Goal: Transaction & Acquisition: Purchase product/service

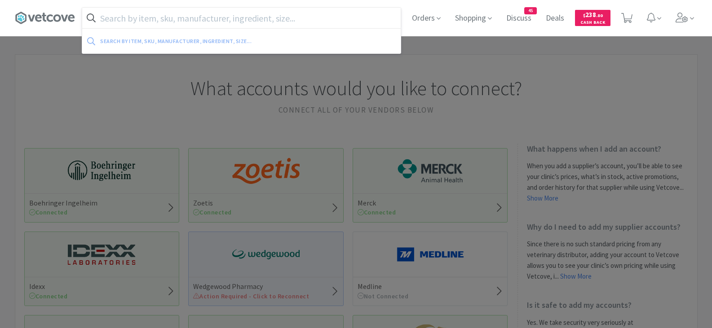
click at [185, 23] on input "text" at bounding box center [241, 18] width 318 height 21
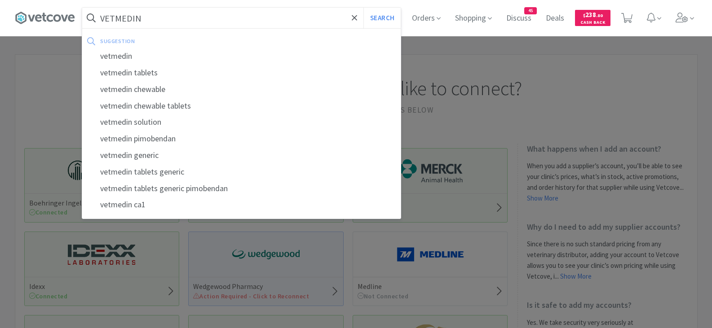
type input "VETMEDIN"
click at [363, 8] on button "Search" at bounding box center [381, 18] width 37 height 21
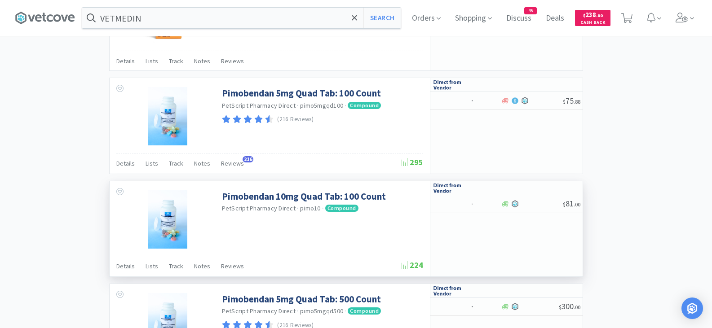
drag, startPoint x: 289, startPoint y: 160, endPoint x: 290, endPoint y: 166, distance: 5.4
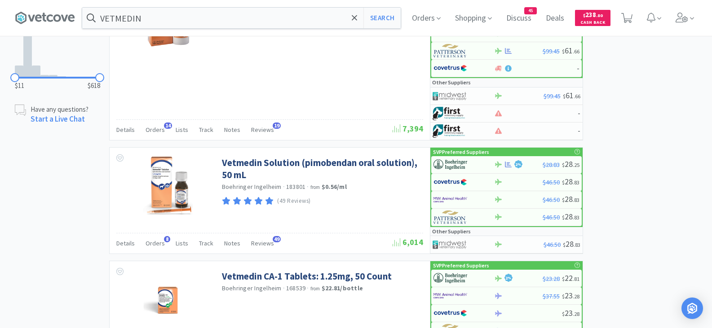
scroll to position [556, 0]
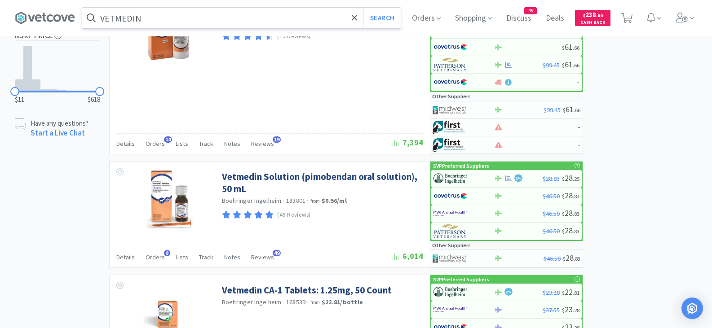
click at [268, 16] on input "VETMEDIN" at bounding box center [241, 18] width 318 height 21
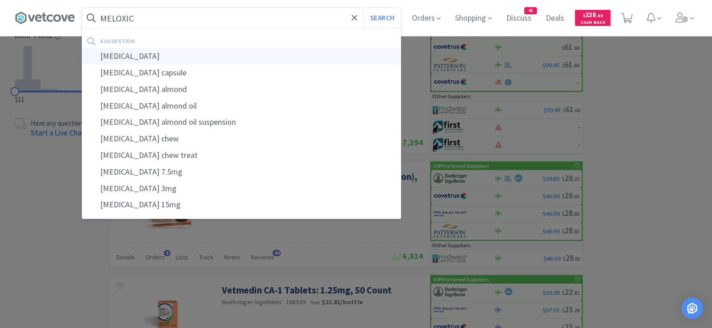
click at [164, 53] on div "meloxicam" at bounding box center [241, 56] width 318 height 17
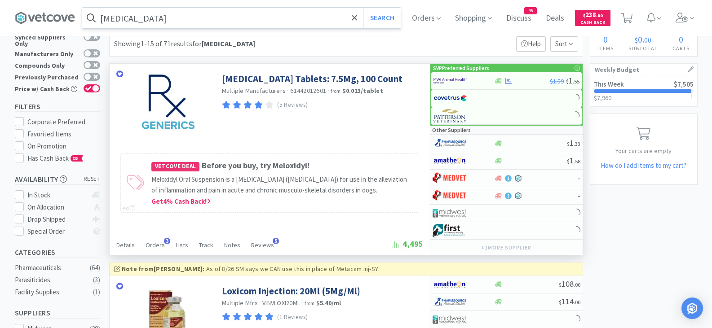
scroll to position [45, 0]
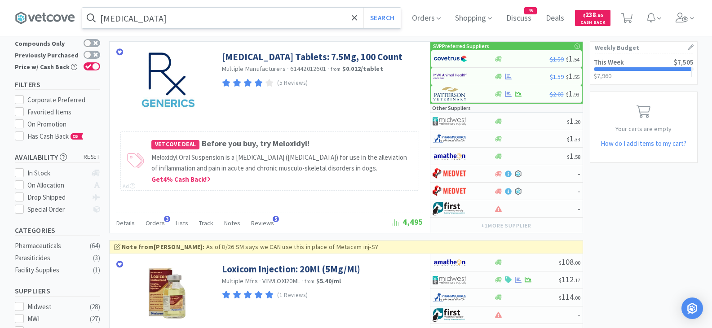
click at [174, 26] on input "meloxicam" at bounding box center [241, 18] width 318 height 21
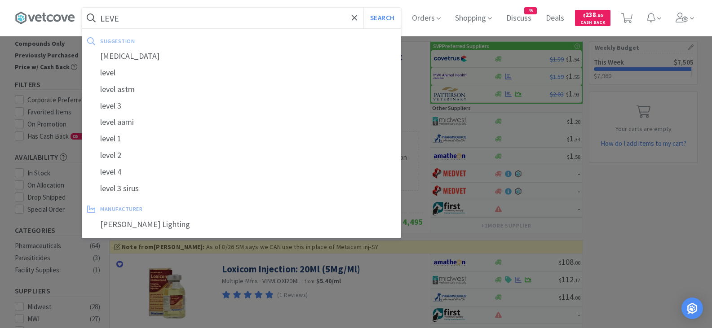
click at [161, 56] on div "levetiracetam" at bounding box center [241, 56] width 318 height 17
type input "levetiracetam"
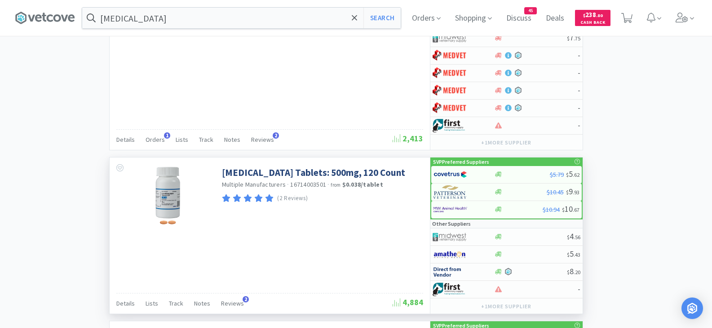
scroll to position [838, 0]
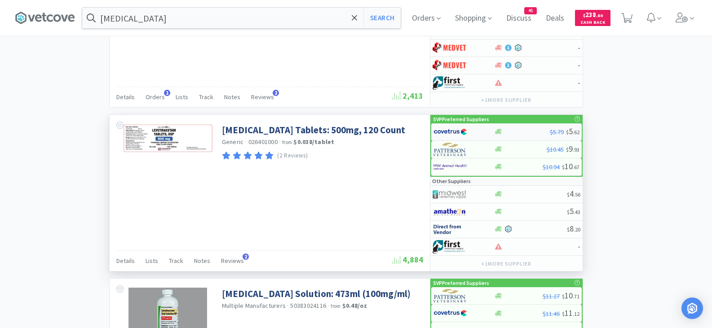
click at [461, 128] on img at bounding box center [450, 131] width 34 height 13
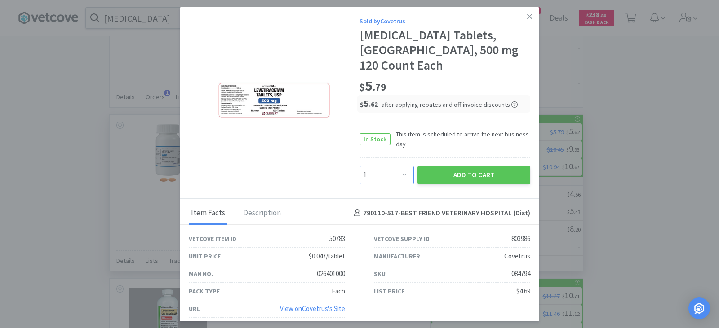
click at [404, 168] on select "Enter Quantity 1 2 3 4 5 6 7 8 9 10 11 12 13 14 15 16 17 18 19 20 Enter Quantity" at bounding box center [386, 175] width 54 height 18
select select "2"
click at [359, 166] on select "Enter Quantity 1 2 3 4 5 6 7 8 9 10 11 12 13 14 15 16 17 18 19 20 Enter Quantity" at bounding box center [386, 175] width 54 height 18
click at [468, 167] on button "Add to Cart" at bounding box center [473, 175] width 113 height 18
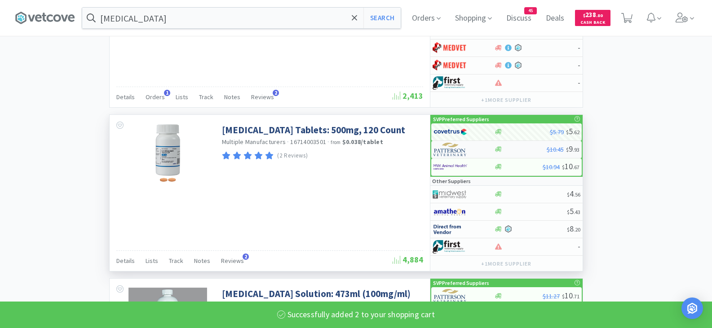
select select "2"
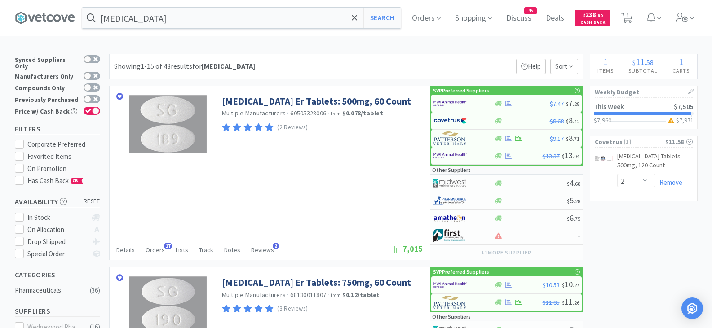
scroll to position [0, 0]
click at [153, 23] on input "levetiracetam" at bounding box center [241, 18] width 318 height 21
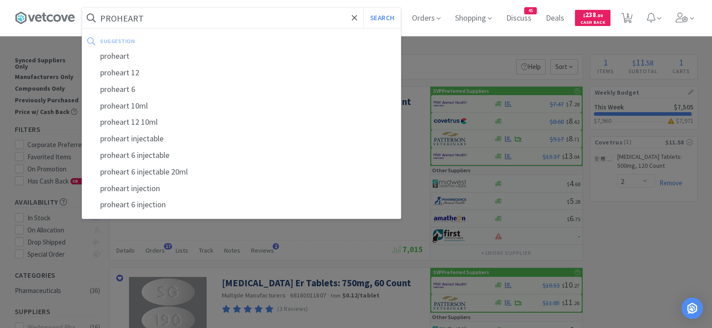
type input "PROHEART"
click at [363, 8] on button "Search" at bounding box center [381, 18] width 37 height 21
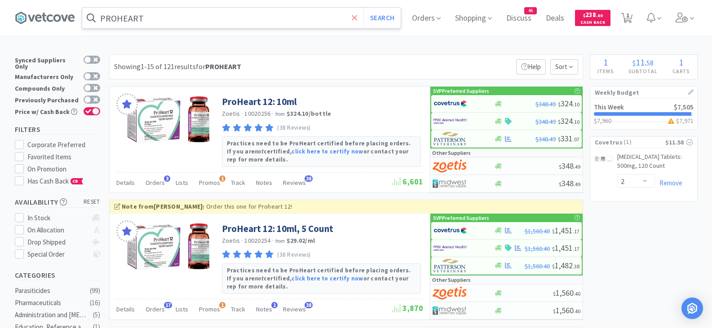
click at [356, 21] on icon at bounding box center [355, 17] width 6 height 9
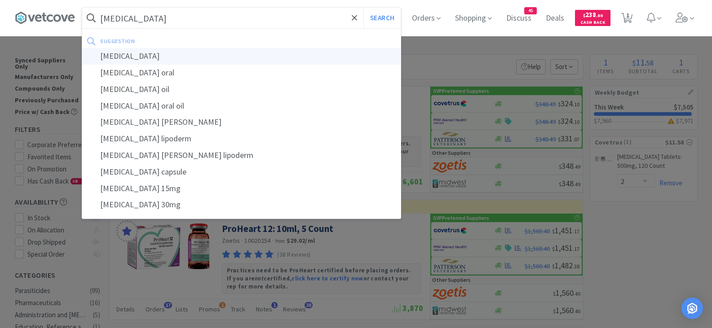
click at [150, 55] on div "mirtazapine" at bounding box center [241, 56] width 318 height 17
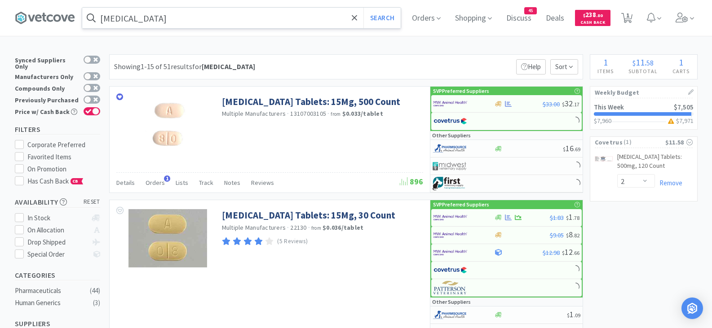
click at [163, 20] on input "mirtazapine" at bounding box center [241, 18] width 318 height 21
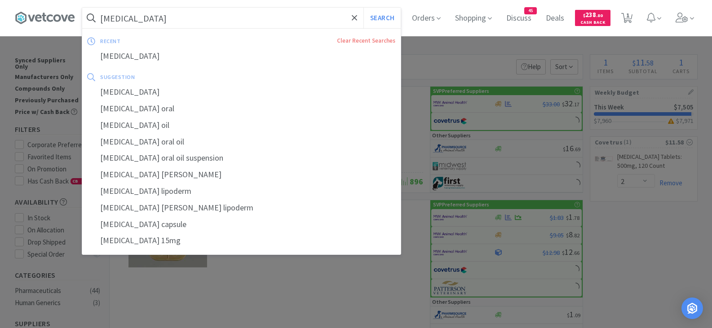
click at [163, 20] on input "mirtazapine" at bounding box center [241, 18] width 318 height 21
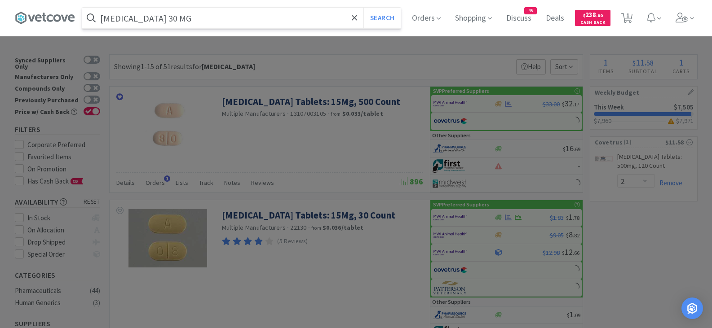
type input "mirtazapine 30 MG"
click at [363, 8] on button "Search" at bounding box center [381, 18] width 37 height 21
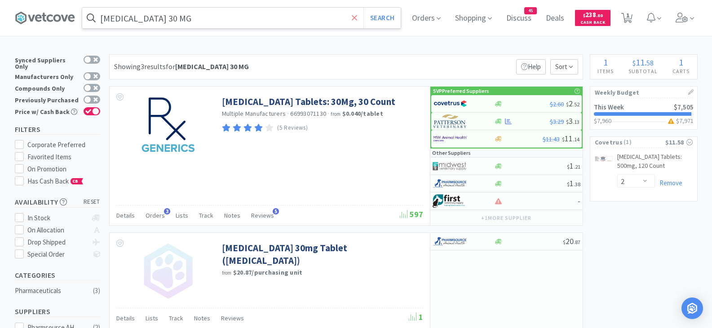
click at [357, 22] on icon at bounding box center [355, 17] width 6 height 9
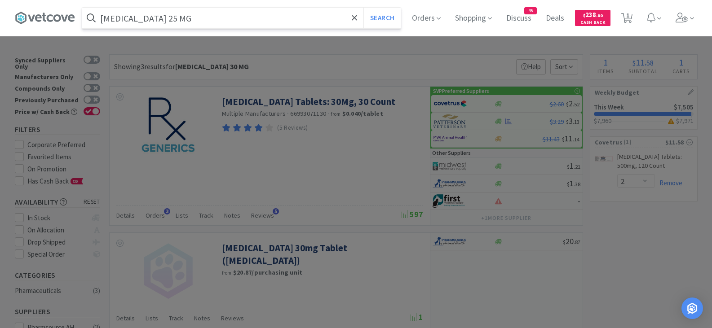
click at [363, 8] on button "Search" at bounding box center [381, 18] width 37 height 21
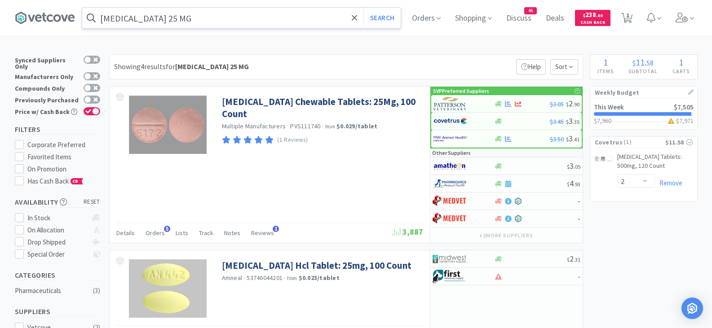
click at [152, 21] on input "MECLIZINE 25 MG" at bounding box center [241, 18] width 318 height 21
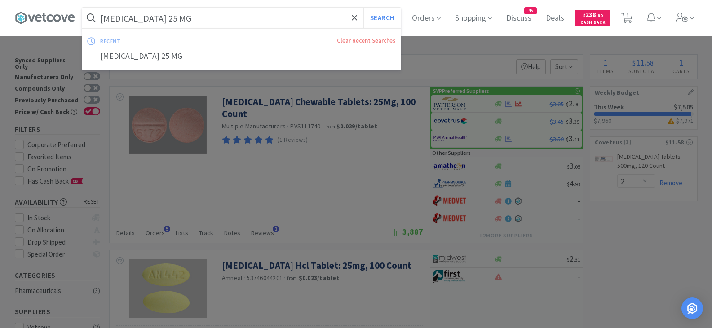
click at [152, 21] on input "MECLIZINE 25 MG" at bounding box center [241, 18] width 318 height 21
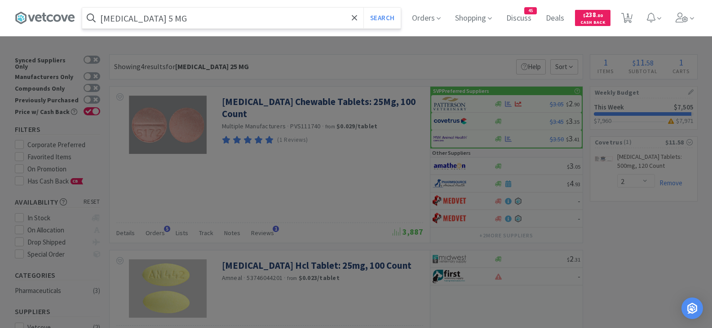
type input "MECLIZINE 5 MG"
click at [363, 8] on button "Search" at bounding box center [381, 18] width 37 height 21
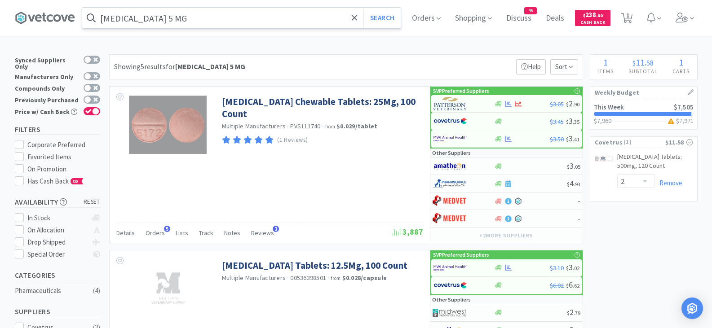
drag, startPoint x: 359, startPoint y: 22, endPoint x: 316, endPoint y: 12, distance: 44.1
click at [357, 22] on icon at bounding box center [355, 17] width 6 height 9
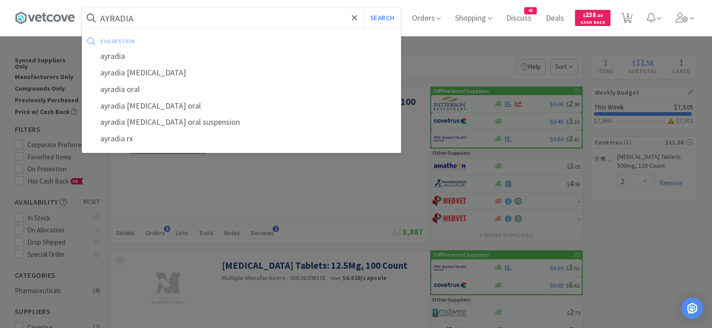
click at [363, 8] on button "Search" at bounding box center [381, 18] width 37 height 21
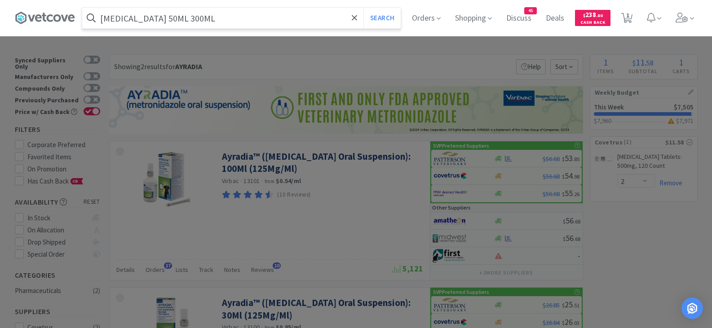
click at [363, 8] on button "Search" at bounding box center [381, 18] width 37 height 21
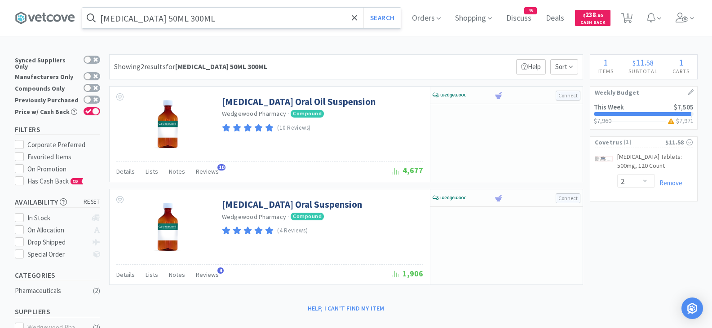
click at [211, 18] on input "GABAPENTIN 50ML 300ML" at bounding box center [241, 18] width 318 height 21
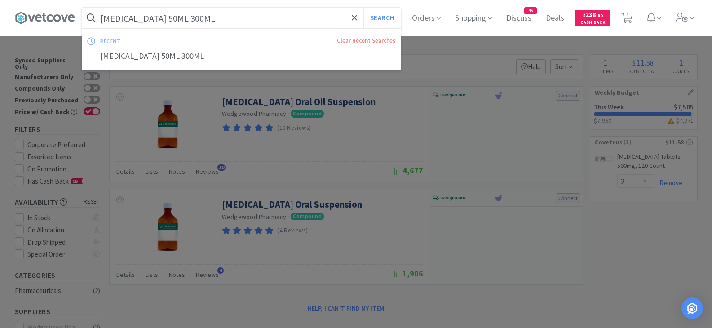
click at [207, 21] on input "GABAPENTIN 50ML 300ML" at bounding box center [241, 18] width 318 height 21
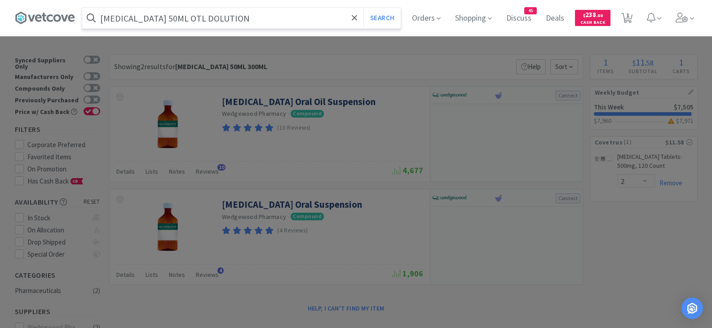
click at [363, 8] on button "Search" at bounding box center [381, 18] width 37 height 21
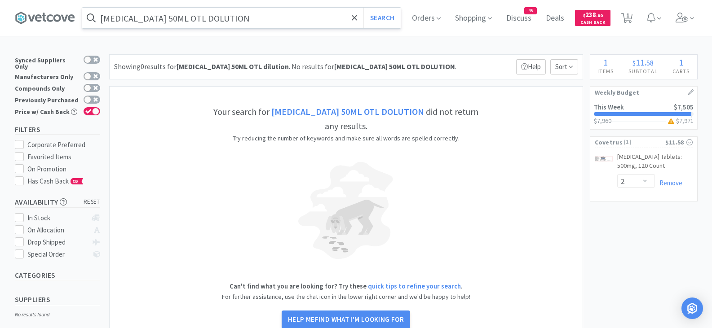
click at [184, 20] on input "GABAPENTIN 50ML OTL DOLUTION" at bounding box center [241, 18] width 318 height 21
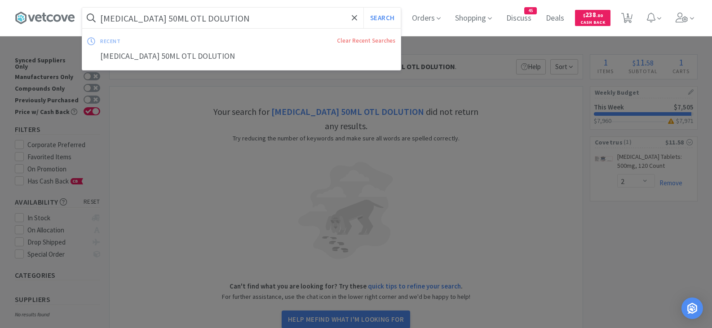
click at [194, 18] on input "GABAPENTIN 50ML OTL DOLUTION" at bounding box center [241, 18] width 318 height 21
drag, startPoint x: 237, startPoint y: 20, endPoint x: 178, endPoint y: 13, distance: 59.2
click at [178, 13] on input "GABAPENTIN 50ML OTL DOLUTION" at bounding box center [241, 18] width 318 height 21
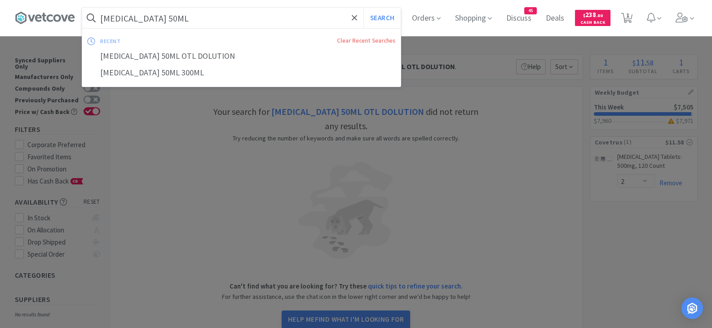
type input "GABAPENTIN 50ML"
click at [363, 8] on button "Search" at bounding box center [381, 18] width 37 height 21
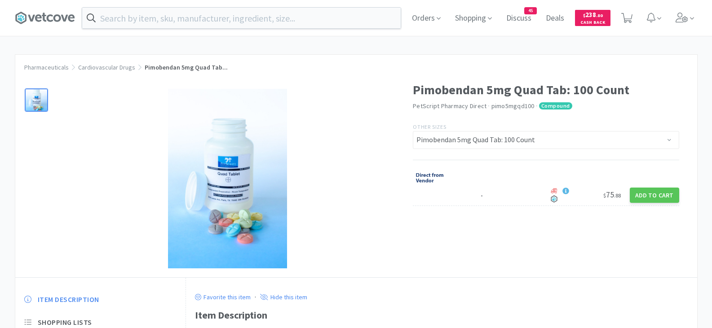
select select "547656"
